Goal: Transaction & Acquisition: Register for event/course

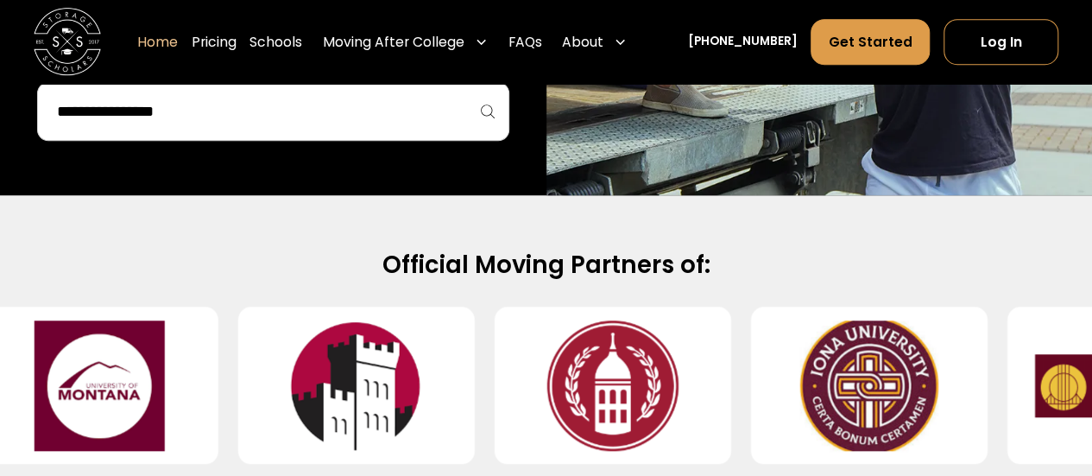
scroll to position [593, 0]
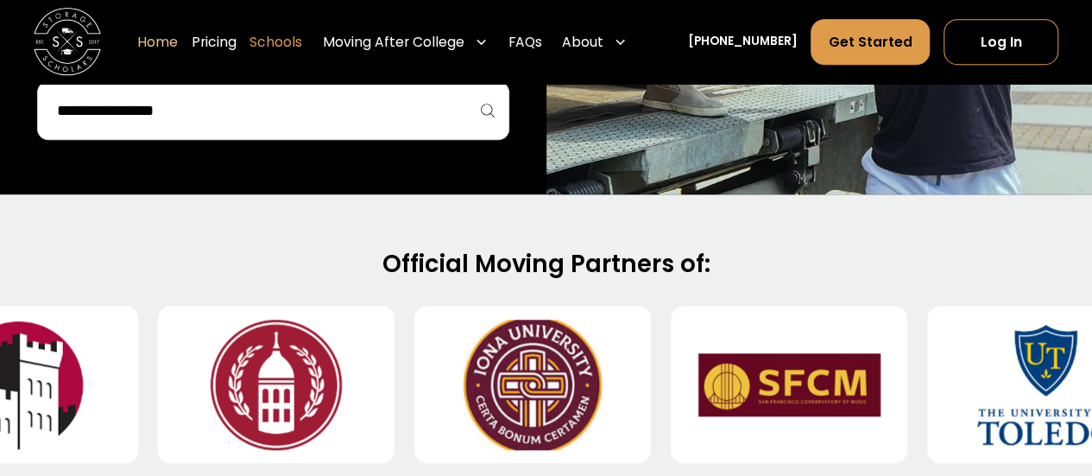
click at [302, 41] on link "Schools" at bounding box center [275, 42] width 53 height 47
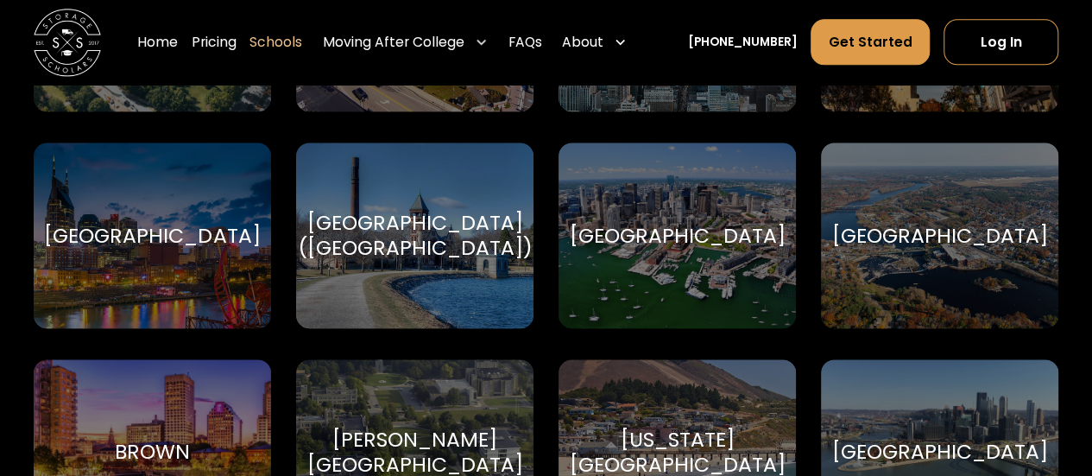
scroll to position [1152, 0]
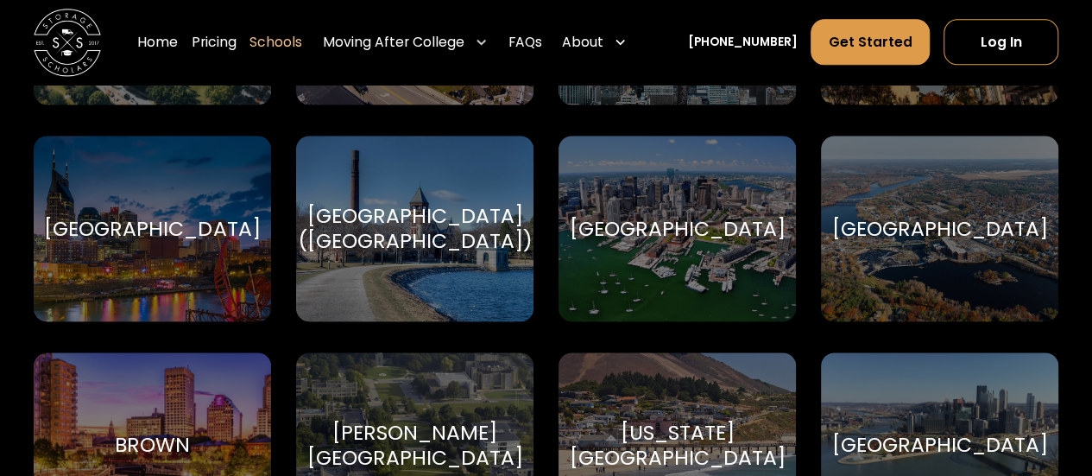
click at [379, 222] on div "Boston College (BC)" at bounding box center [414, 228] width 235 height 51
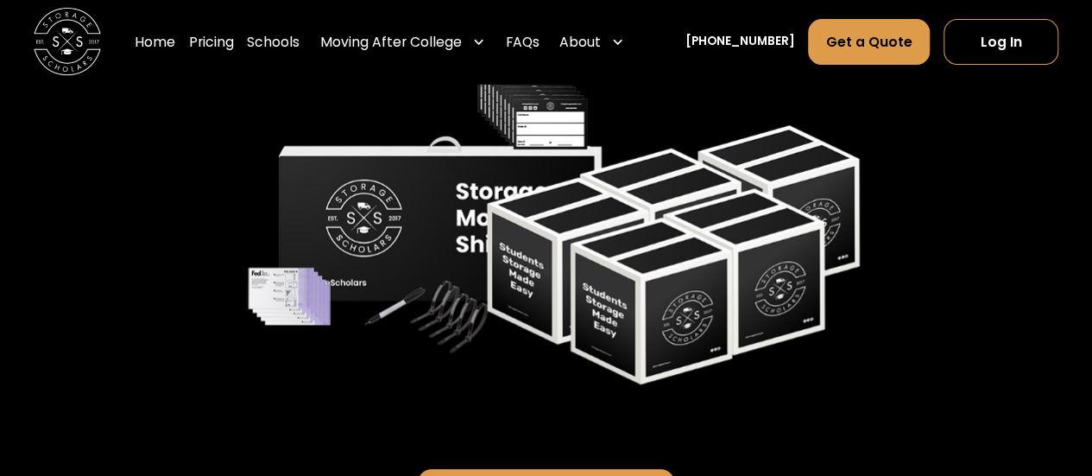
scroll to position [3586, 0]
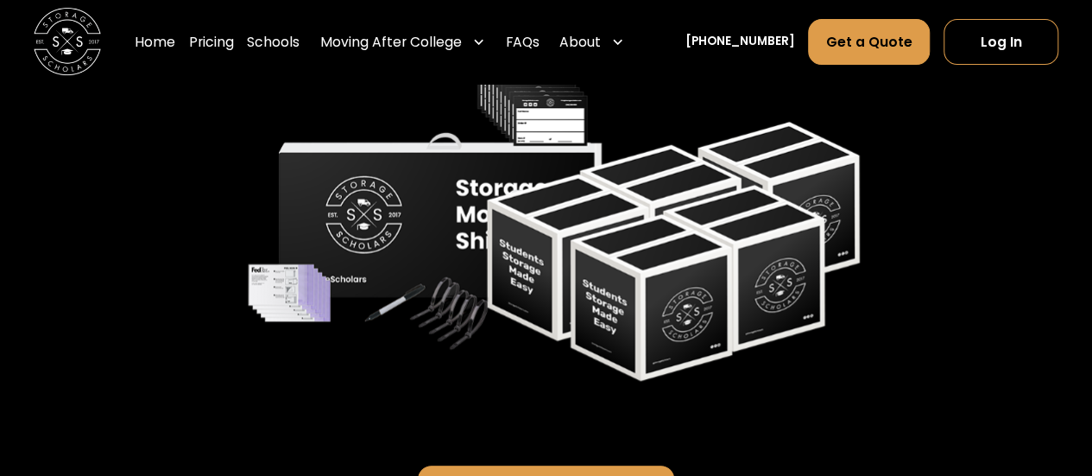
drag, startPoint x: 1011, startPoint y: 297, endPoint x: 174, endPoint y: 226, distance: 839.5
click at [174, 226] on div "Sign Up For Your Move Register for $49.99 and we’ll ship you a packing supply k…" at bounding box center [545, 131] width 983 height 508
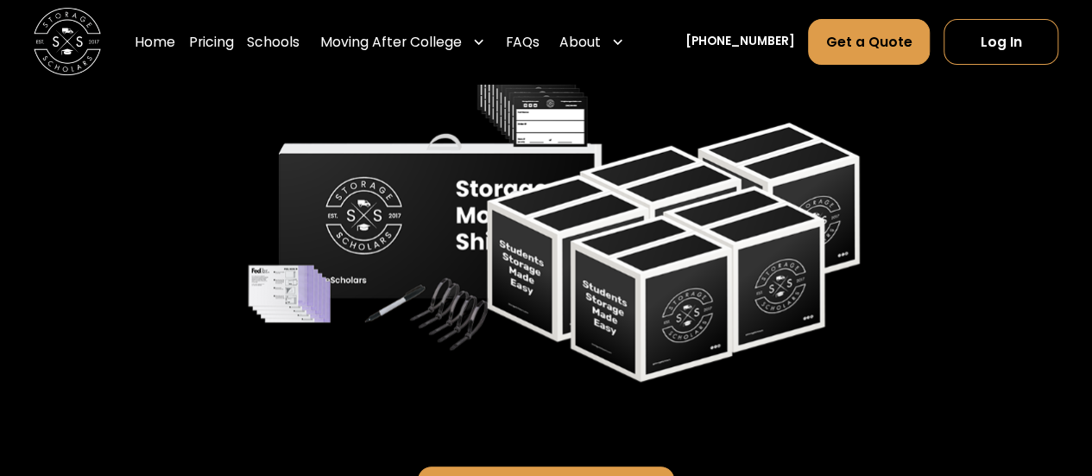
scroll to position [3498, 0]
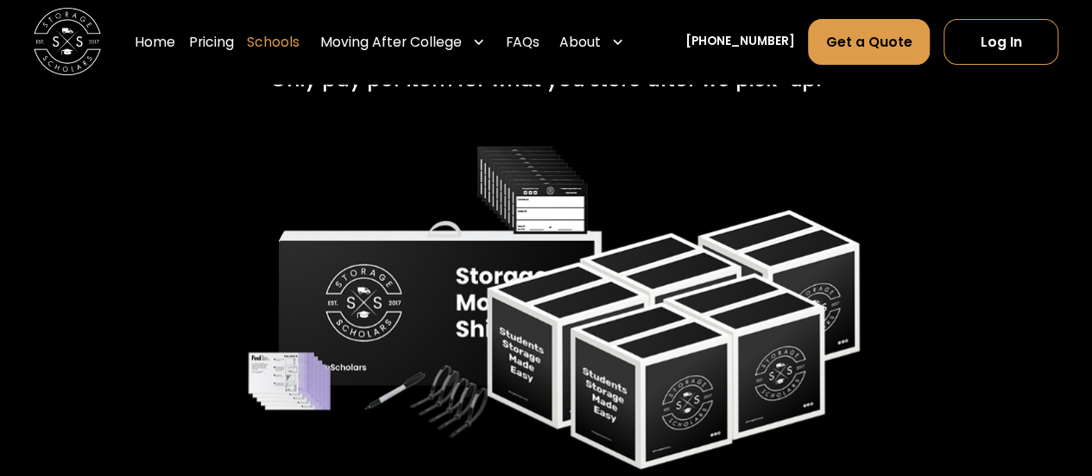
click at [300, 47] on link "Schools" at bounding box center [273, 42] width 53 height 47
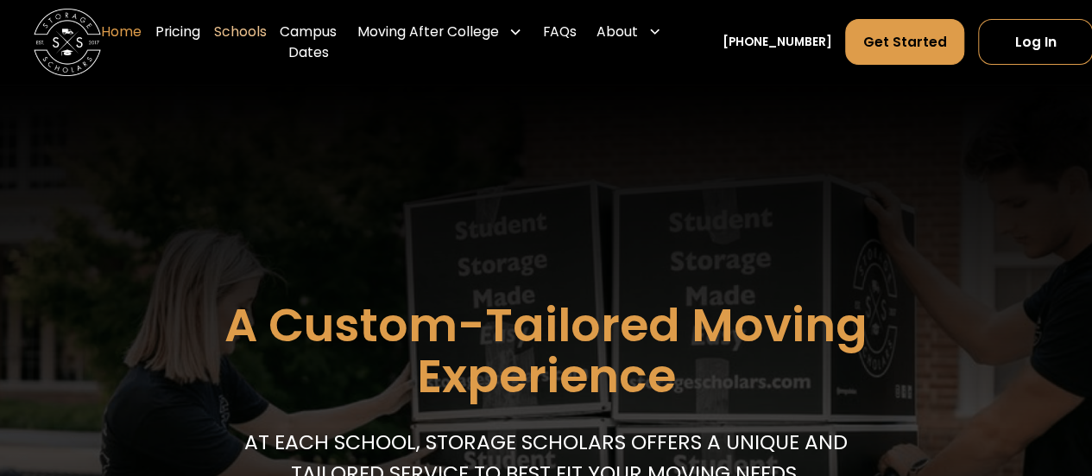
click at [126, 28] on link "Home" at bounding box center [121, 42] width 41 height 67
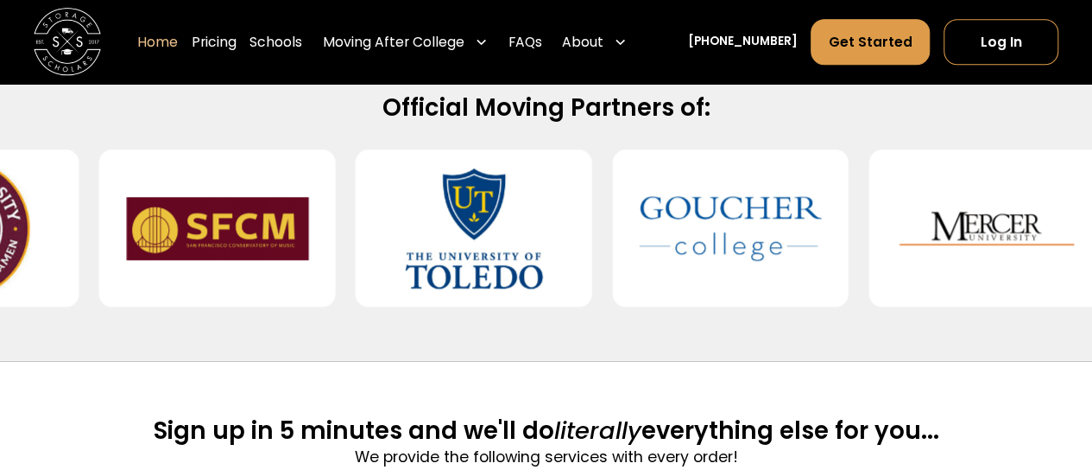
scroll to position [748, 0]
